Goal: Information Seeking & Learning: Learn about a topic

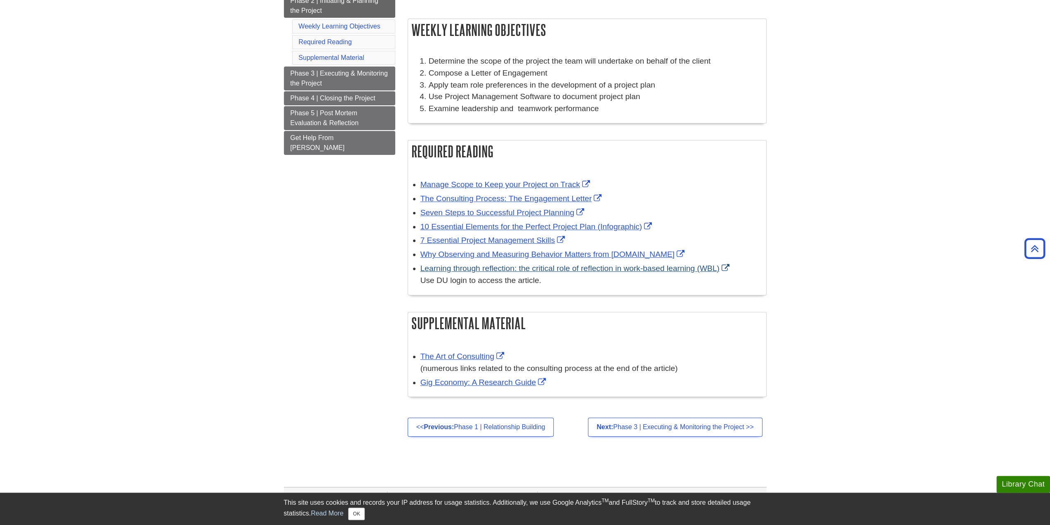
scroll to position [165, 0]
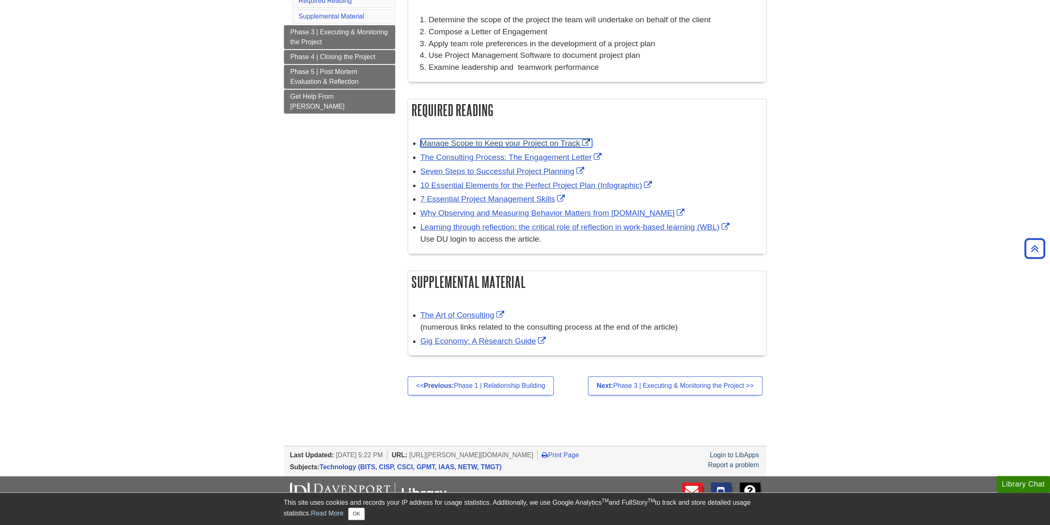
click at [544, 142] on link "Manage Scope to Keep your Project on Track" at bounding box center [507, 143] width 172 height 9
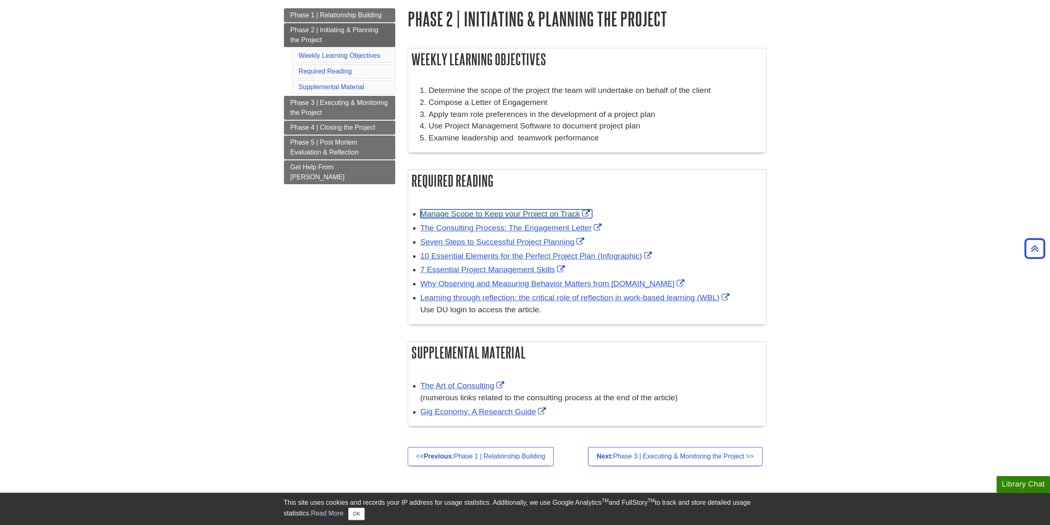
scroll to position [83, 0]
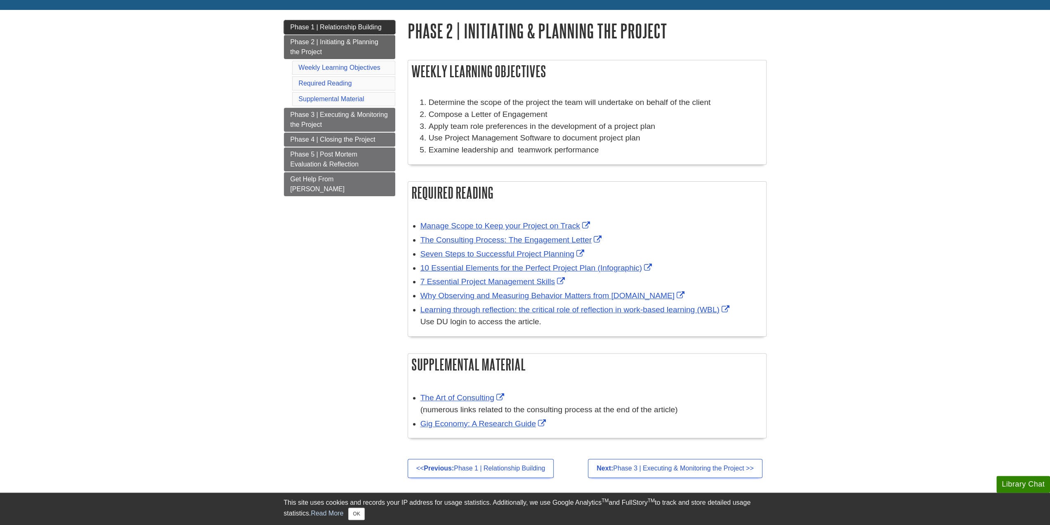
click at [368, 26] on span "Phase 1 | Relationship Building" at bounding box center [336, 27] width 91 height 7
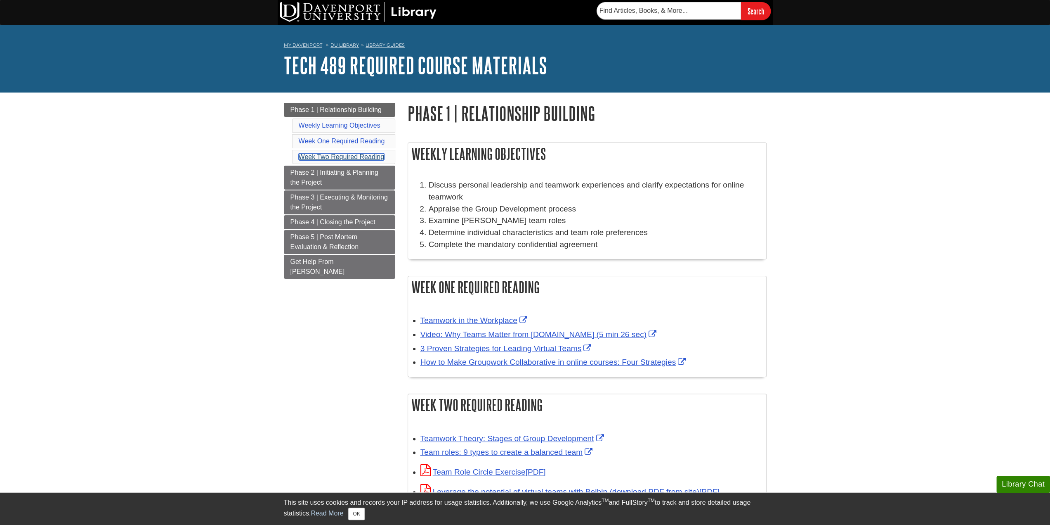
click at [380, 158] on link "Week Two Required Reading" at bounding box center [342, 156] width 86 height 7
click at [374, 179] on link "Phase 2 | Initiating & Planning the Project" at bounding box center [339, 178] width 111 height 24
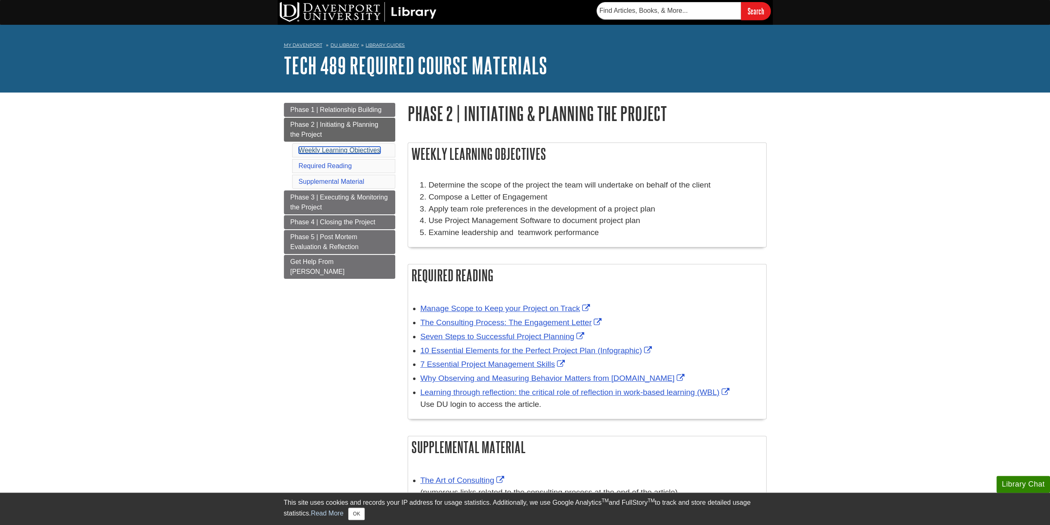
click at [355, 152] on link "Weekly Learning Objectives" at bounding box center [340, 150] width 82 height 7
